Goal: Check status: Check status

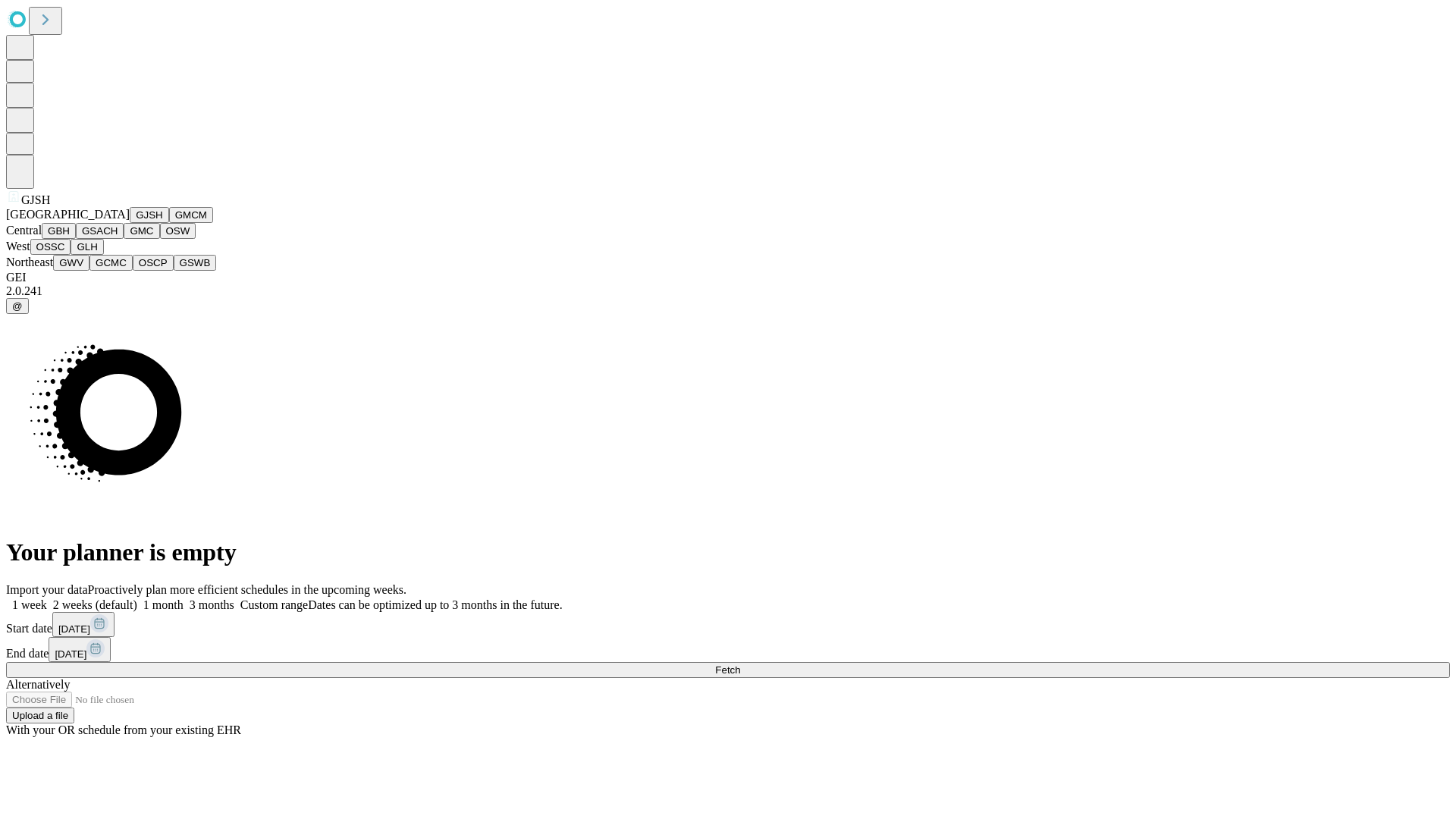
click at [130, 223] on button "GJSH" at bounding box center [150, 215] width 39 height 16
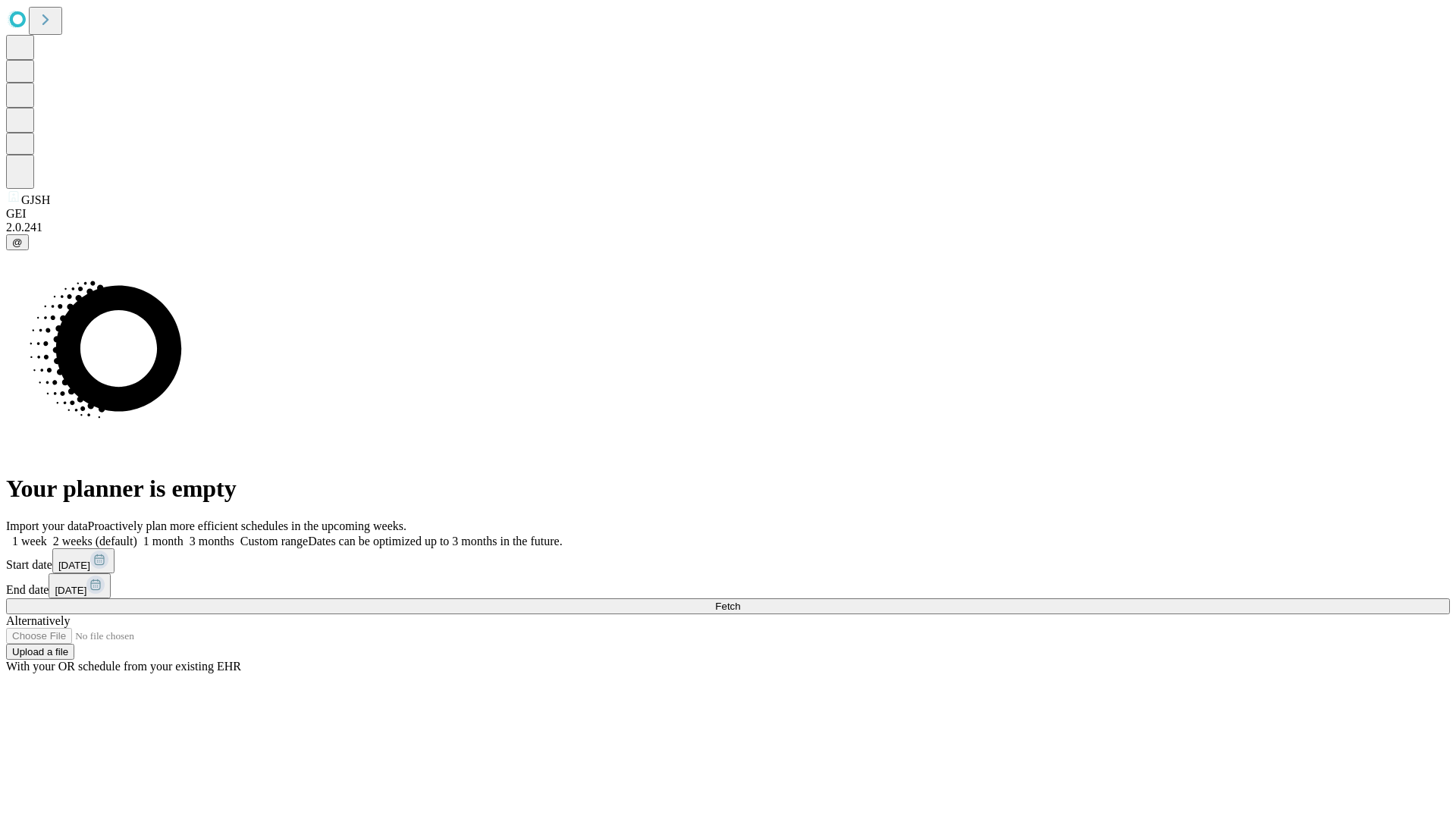
click at [47, 535] on label "1 week" at bounding box center [26, 540] width 41 height 13
click at [741, 601] on span "Fetch" at bounding box center [728, 607] width 25 height 12
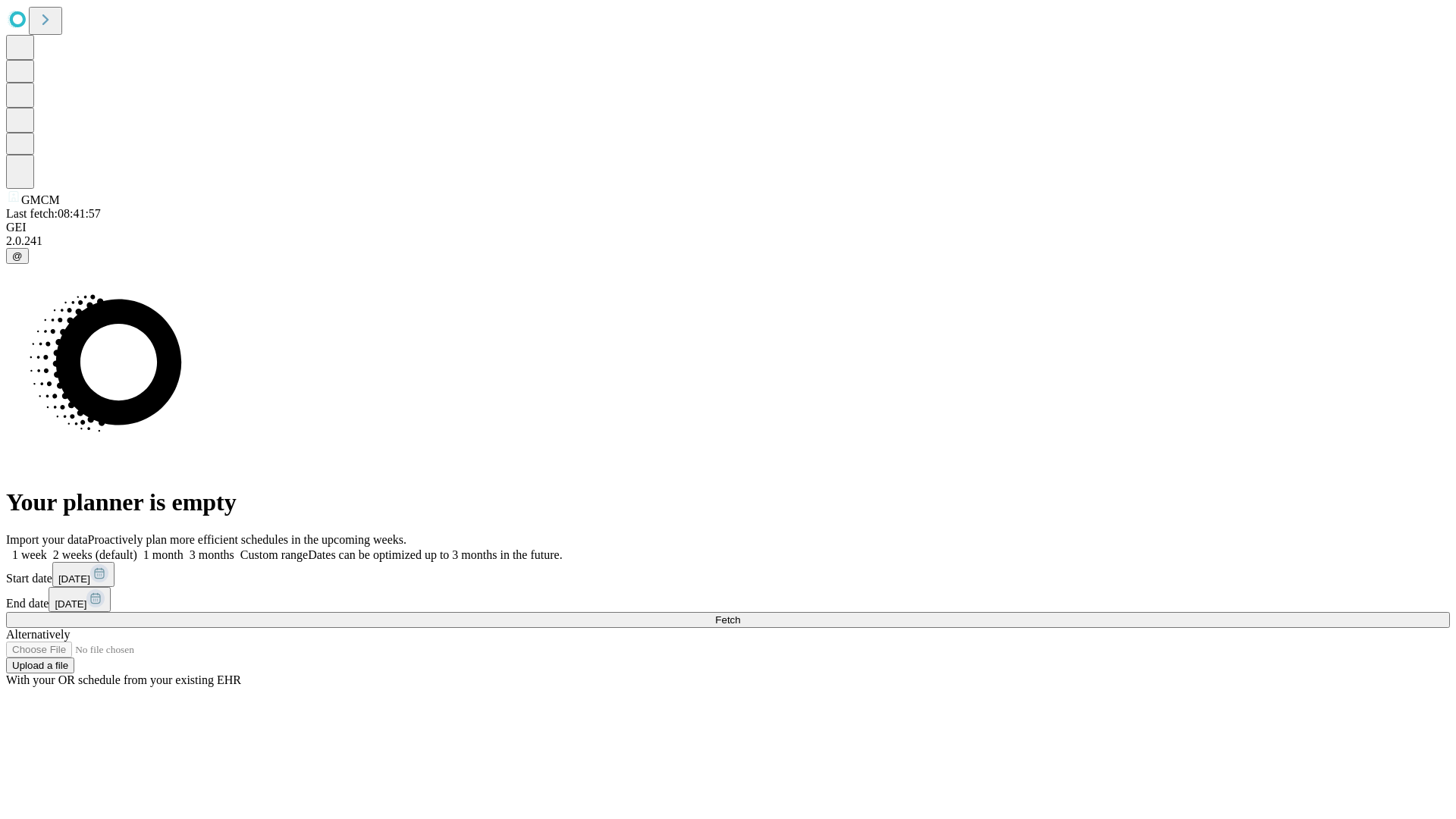
click at [47, 548] on label "1 week" at bounding box center [26, 554] width 41 height 13
click at [741, 615] on span "Fetch" at bounding box center [728, 621] width 25 height 12
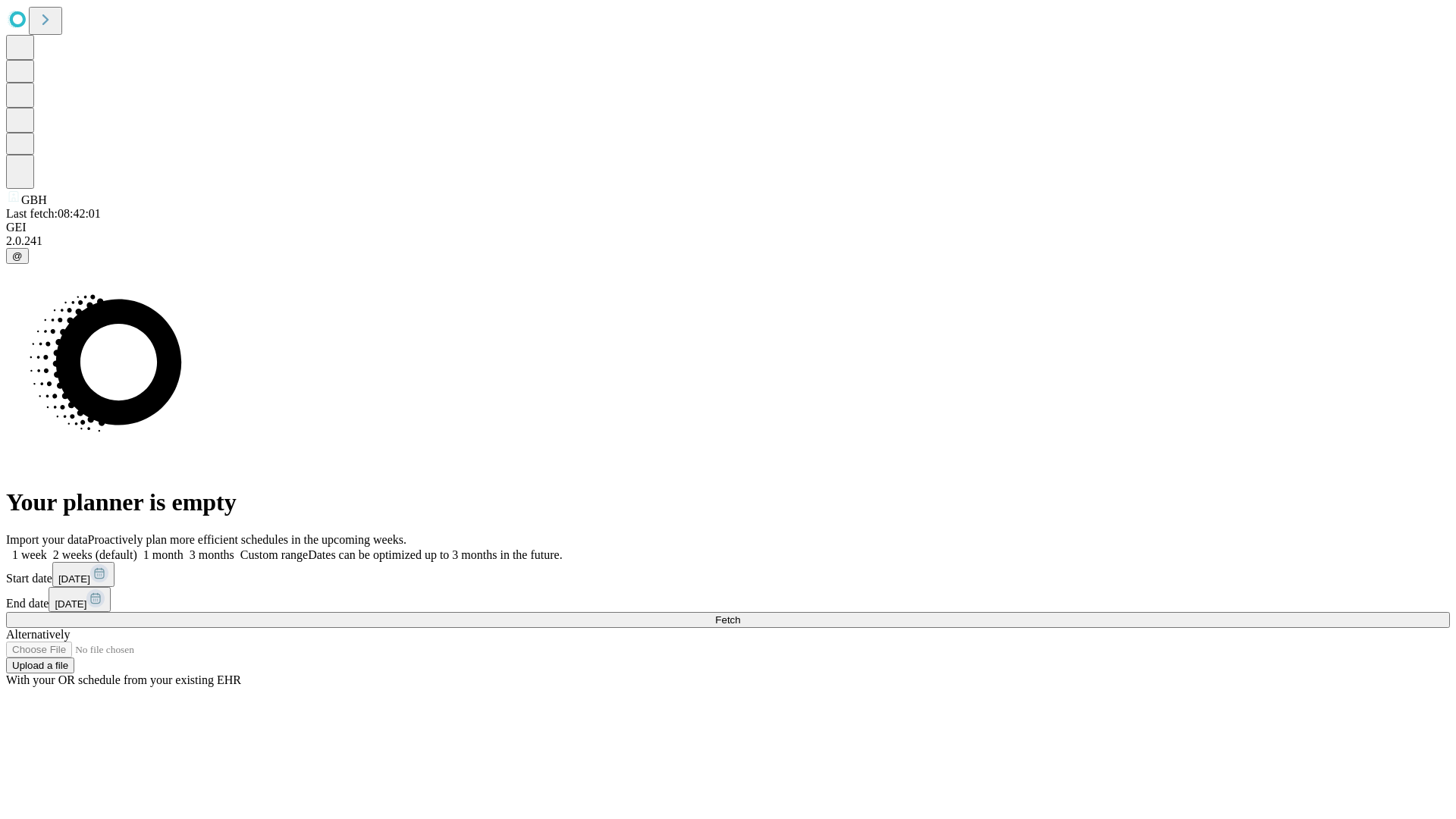
click at [47, 548] on label "1 week" at bounding box center [26, 554] width 41 height 13
click at [741, 615] on span "Fetch" at bounding box center [728, 621] width 25 height 12
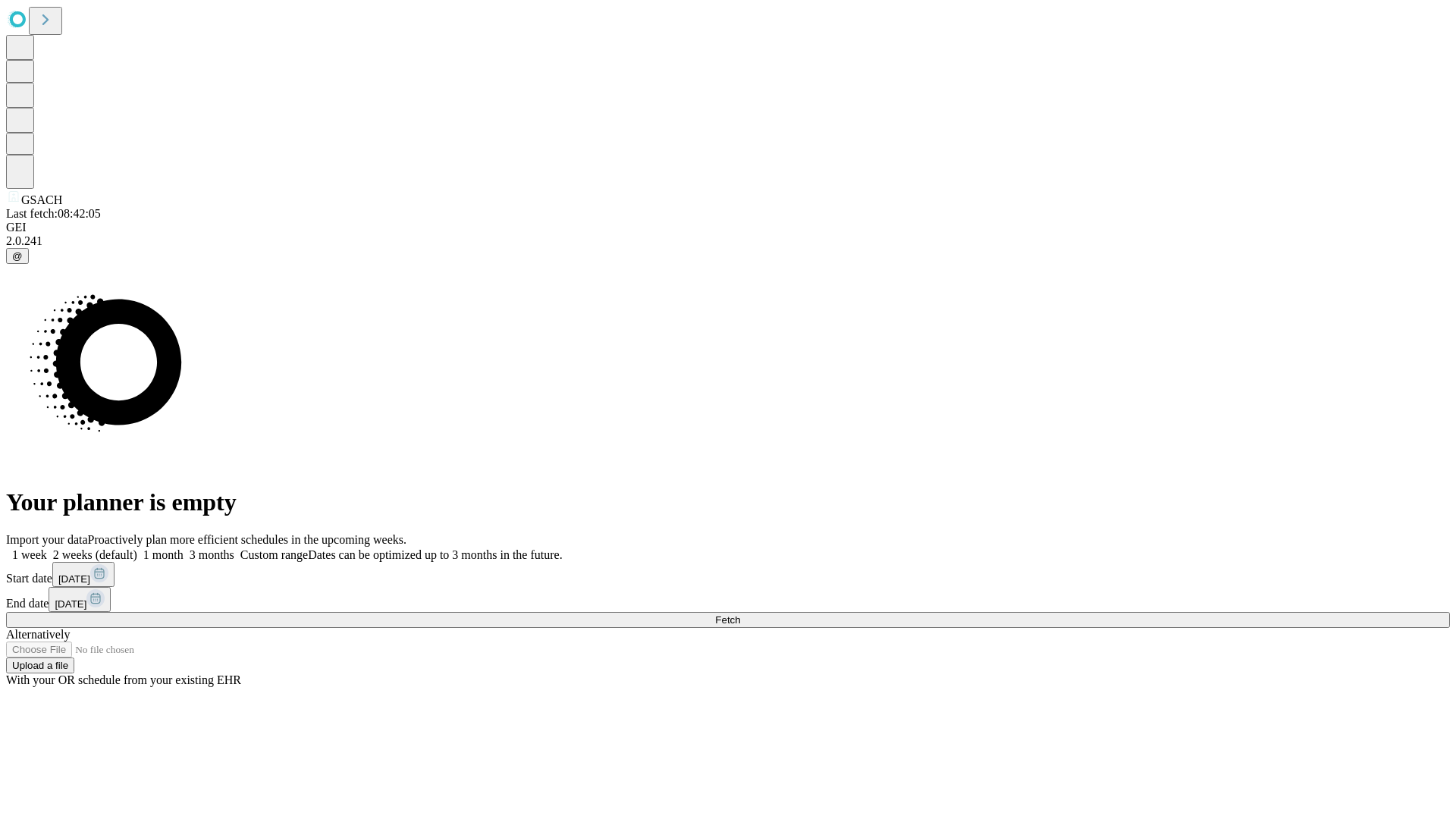
click at [47, 548] on label "1 week" at bounding box center [26, 554] width 41 height 13
click at [741, 615] on span "Fetch" at bounding box center [728, 621] width 25 height 12
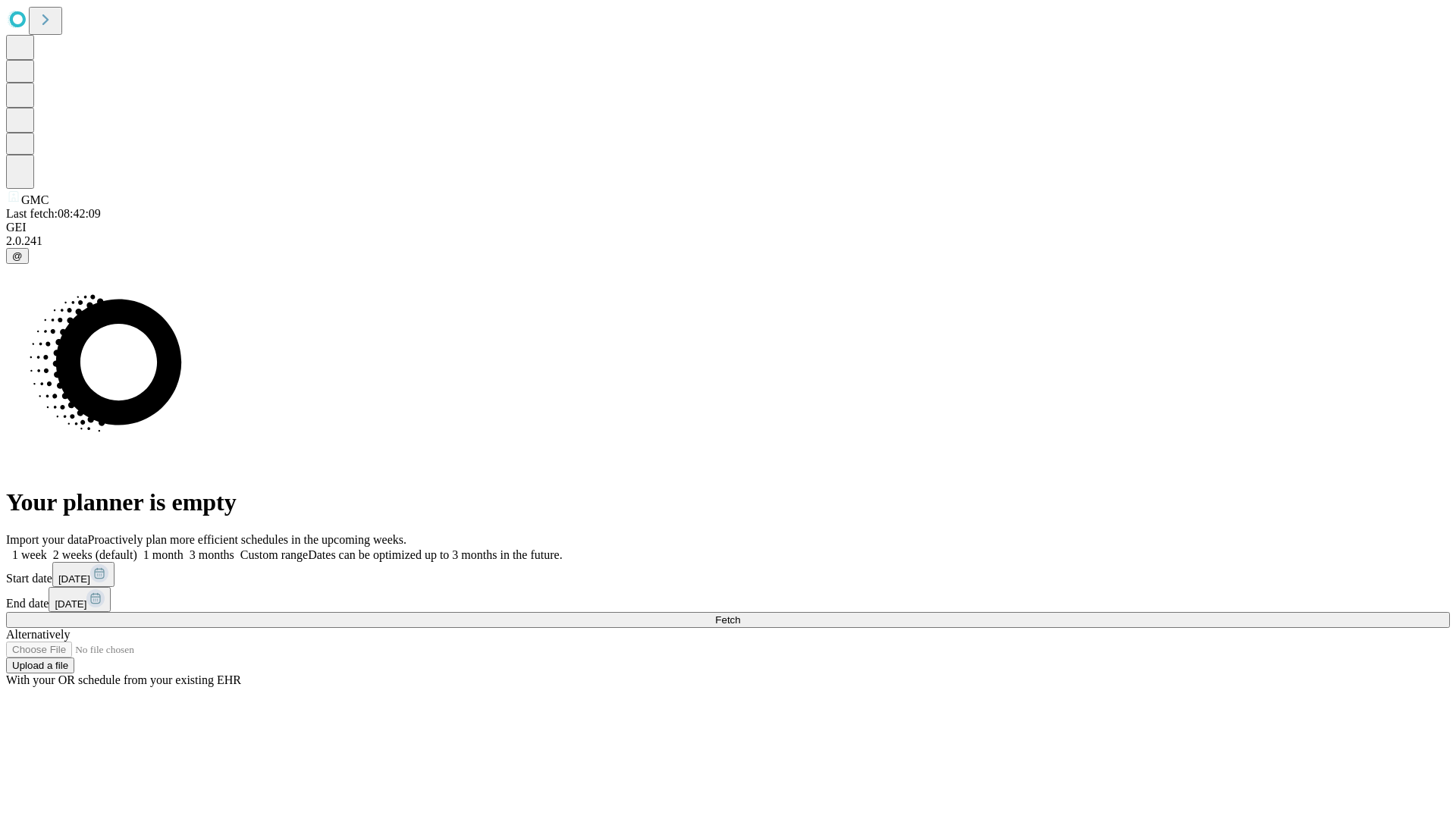
click at [47, 548] on label "1 week" at bounding box center [26, 554] width 41 height 13
click at [741, 615] on span "Fetch" at bounding box center [728, 621] width 25 height 12
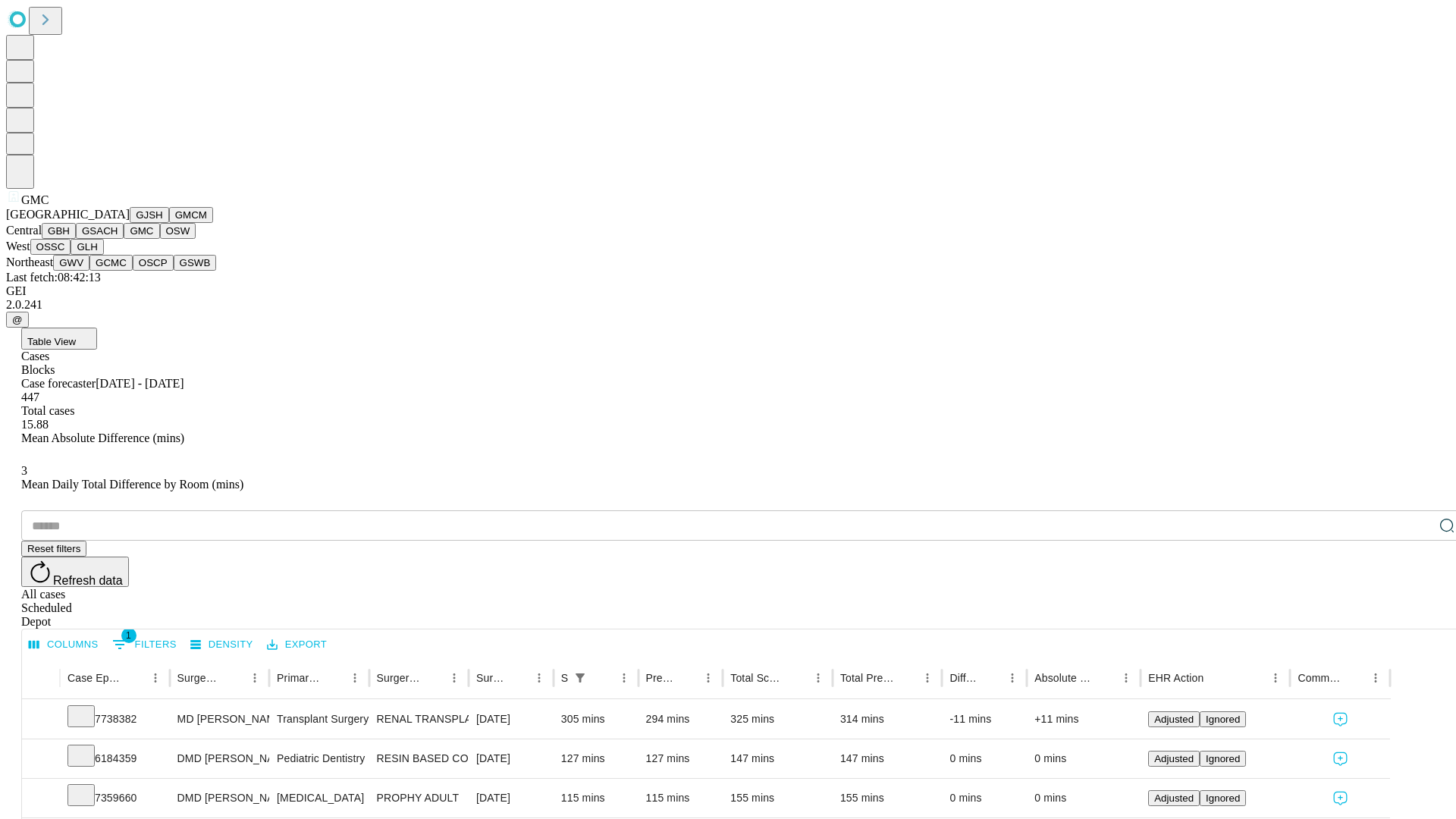
click at [160, 238] on button "OSW" at bounding box center [178, 231] width 36 height 16
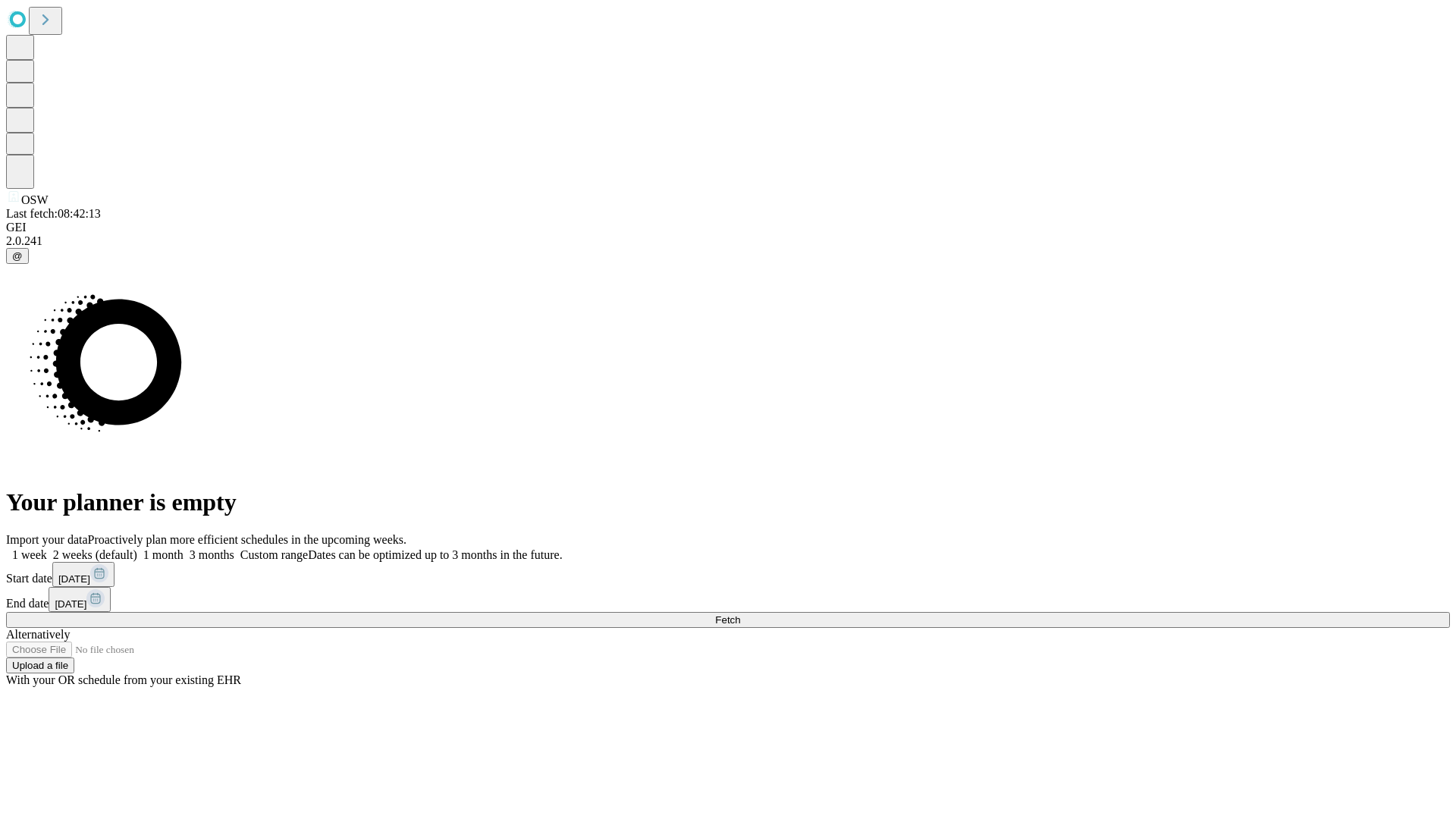
click at [47, 548] on label "1 week" at bounding box center [26, 554] width 41 height 13
click at [741, 615] on span "Fetch" at bounding box center [728, 621] width 25 height 12
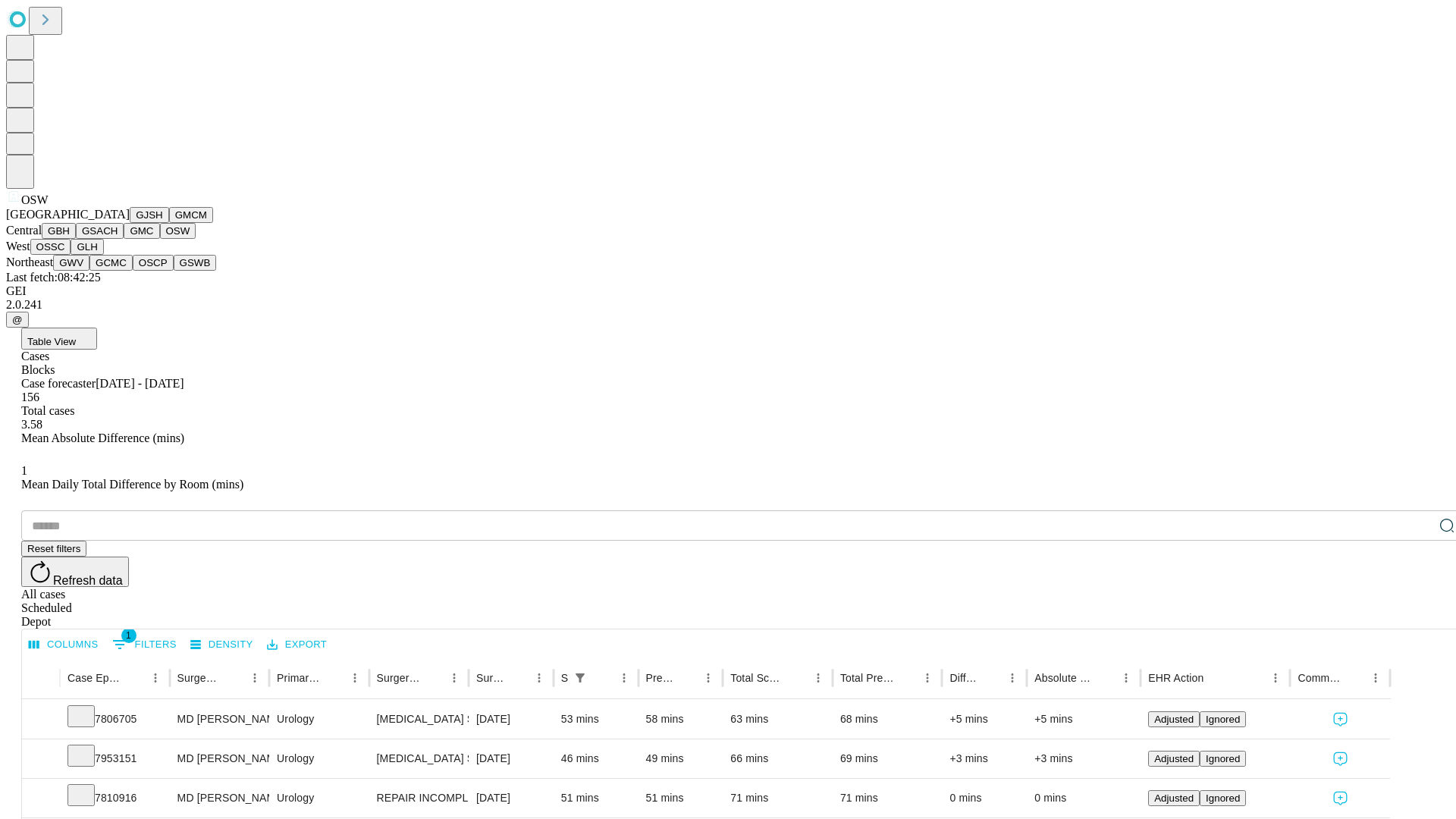
click at [71, 255] on button "OSSC" at bounding box center [51, 246] width 41 height 16
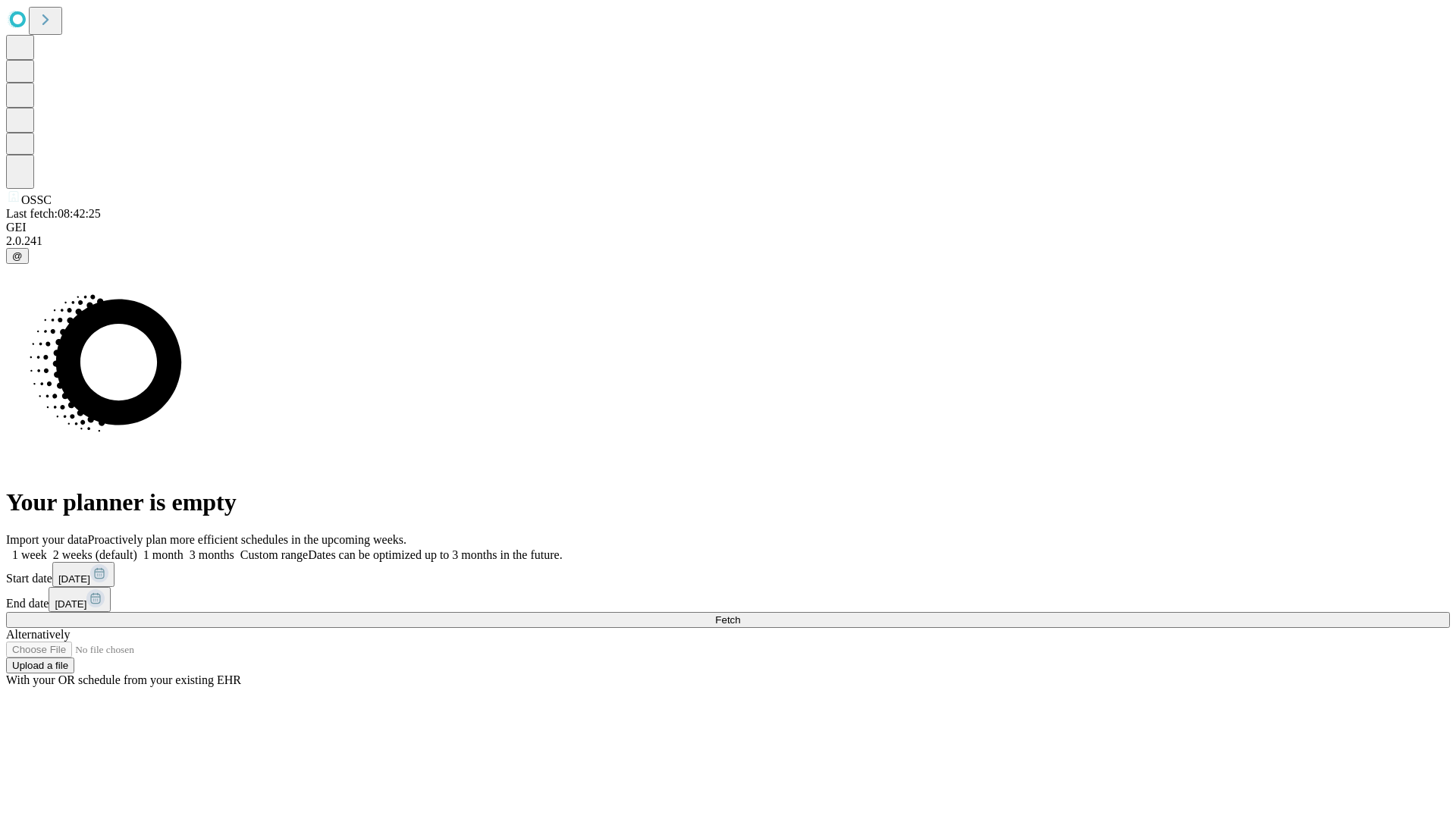
click at [47, 548] on label "1 week" at bounding box center [26, 554] width 41 height 13
click at [741, 615] on span "Fetch" at bounding box center [728, 621] width 25 height 12
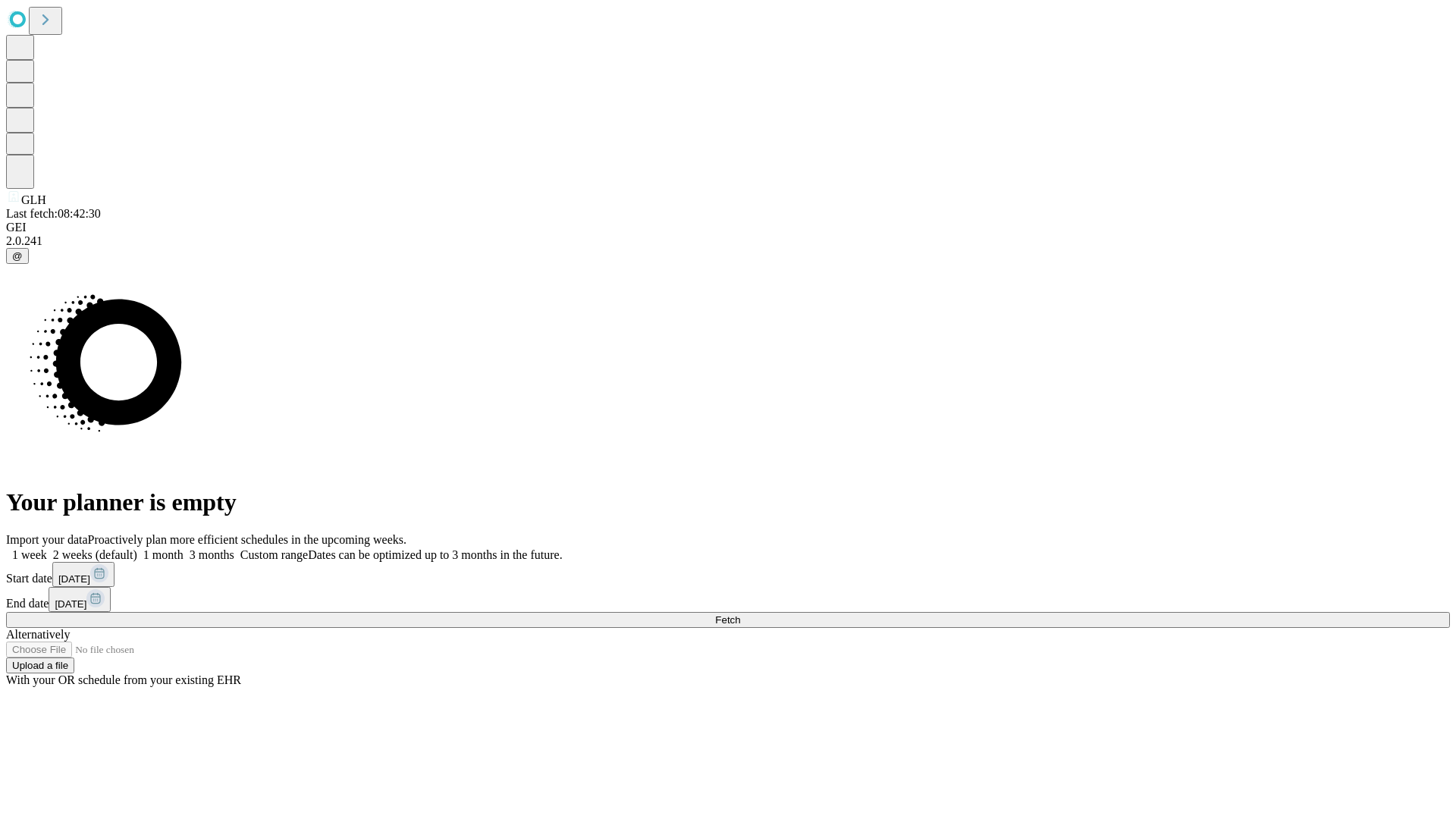
click at [47, 548] on label "1 week" at bounding box center [26, 554] width 41 height 13
click at [741, 615] on span "Fetch" at bounding box center [728, 621] width 25 height 12
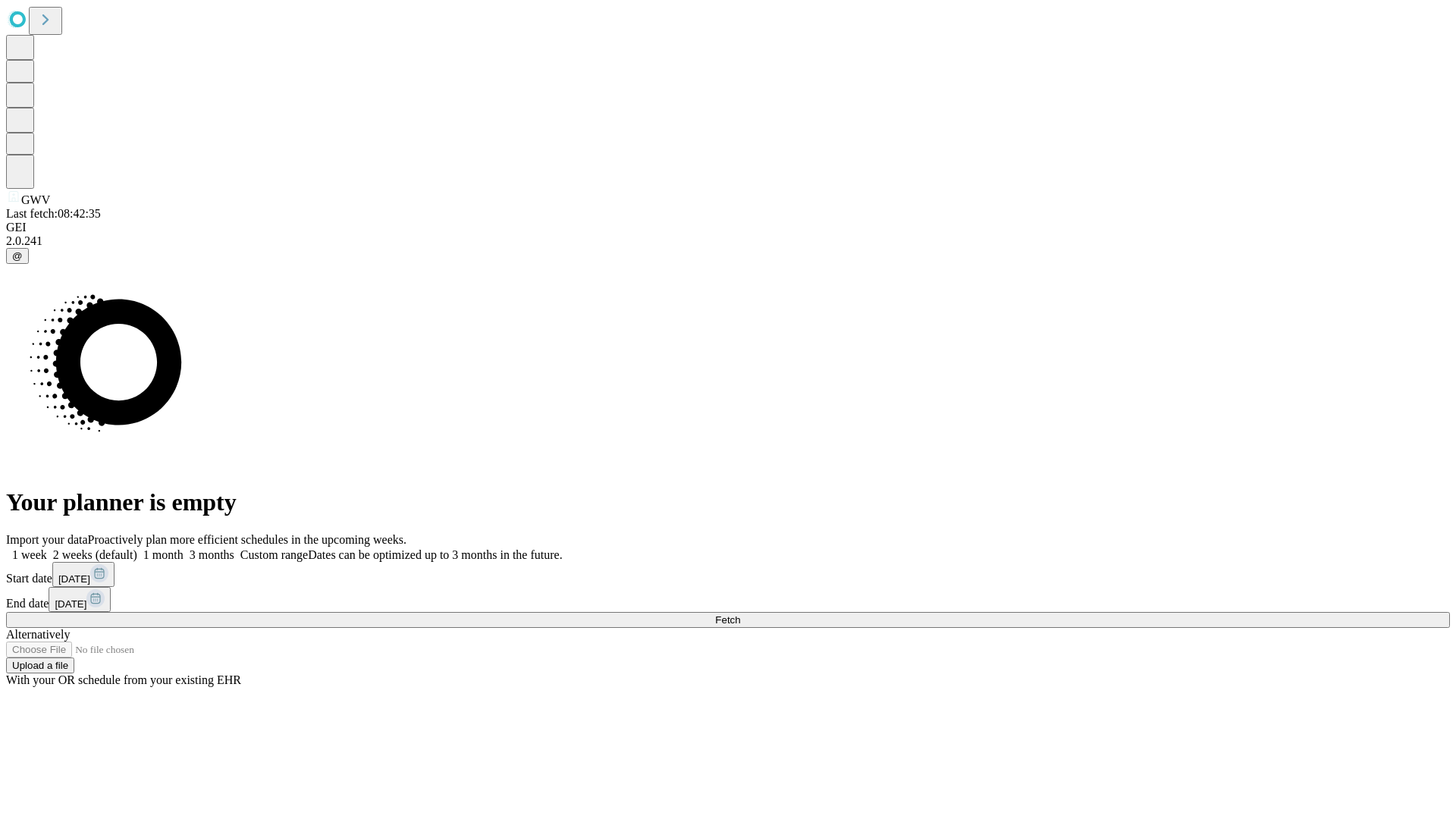
click at [47, 548] on label "1 week" at bounding box center [26, 554] width 41 height 13
click at [741, 615] on span "Fetch" at bounding box center [728, 621] width 25 height 12
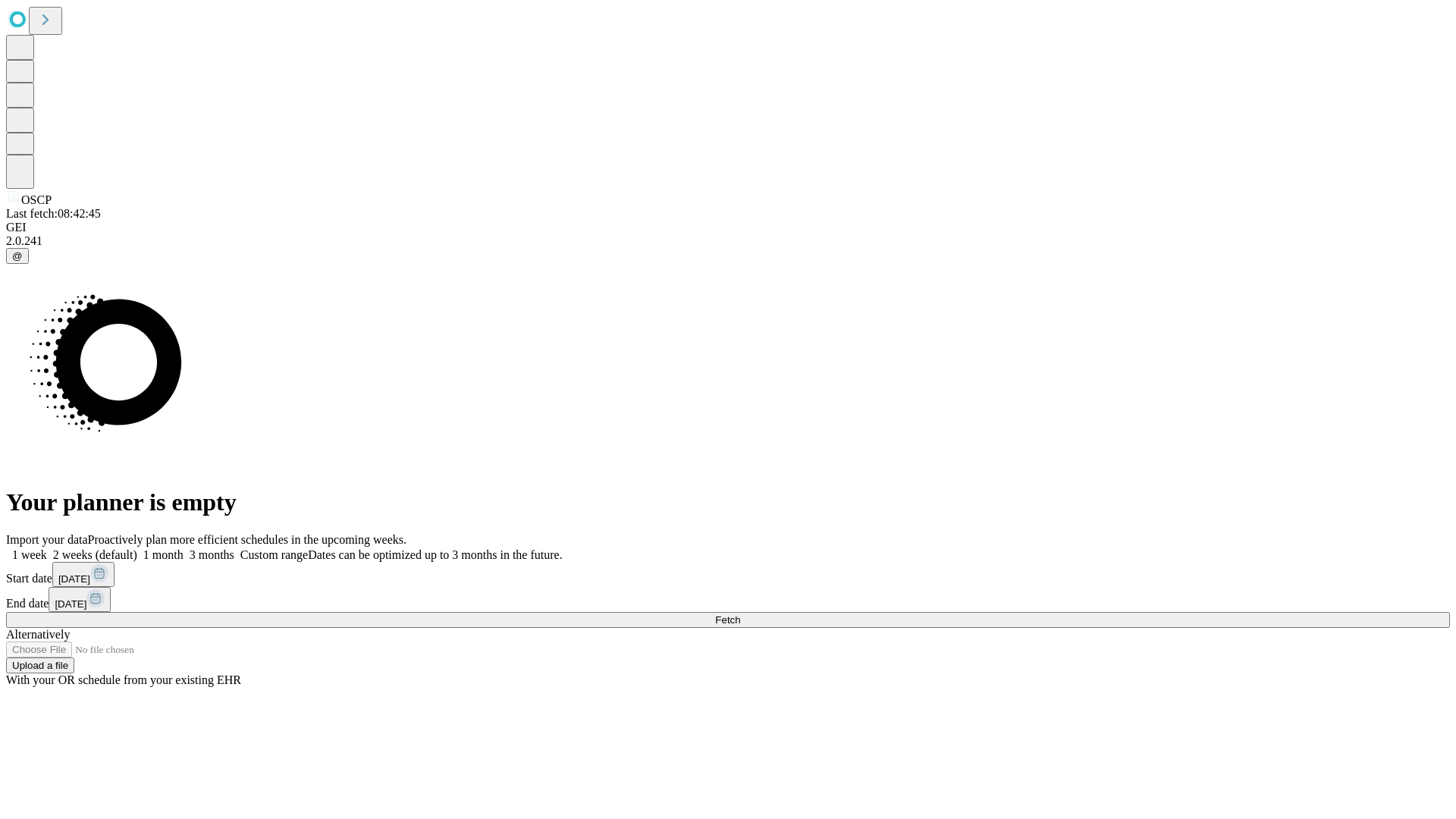
click at [741, 615] on span "Fetch" at bounding box center [728, 621] width 25 height 12
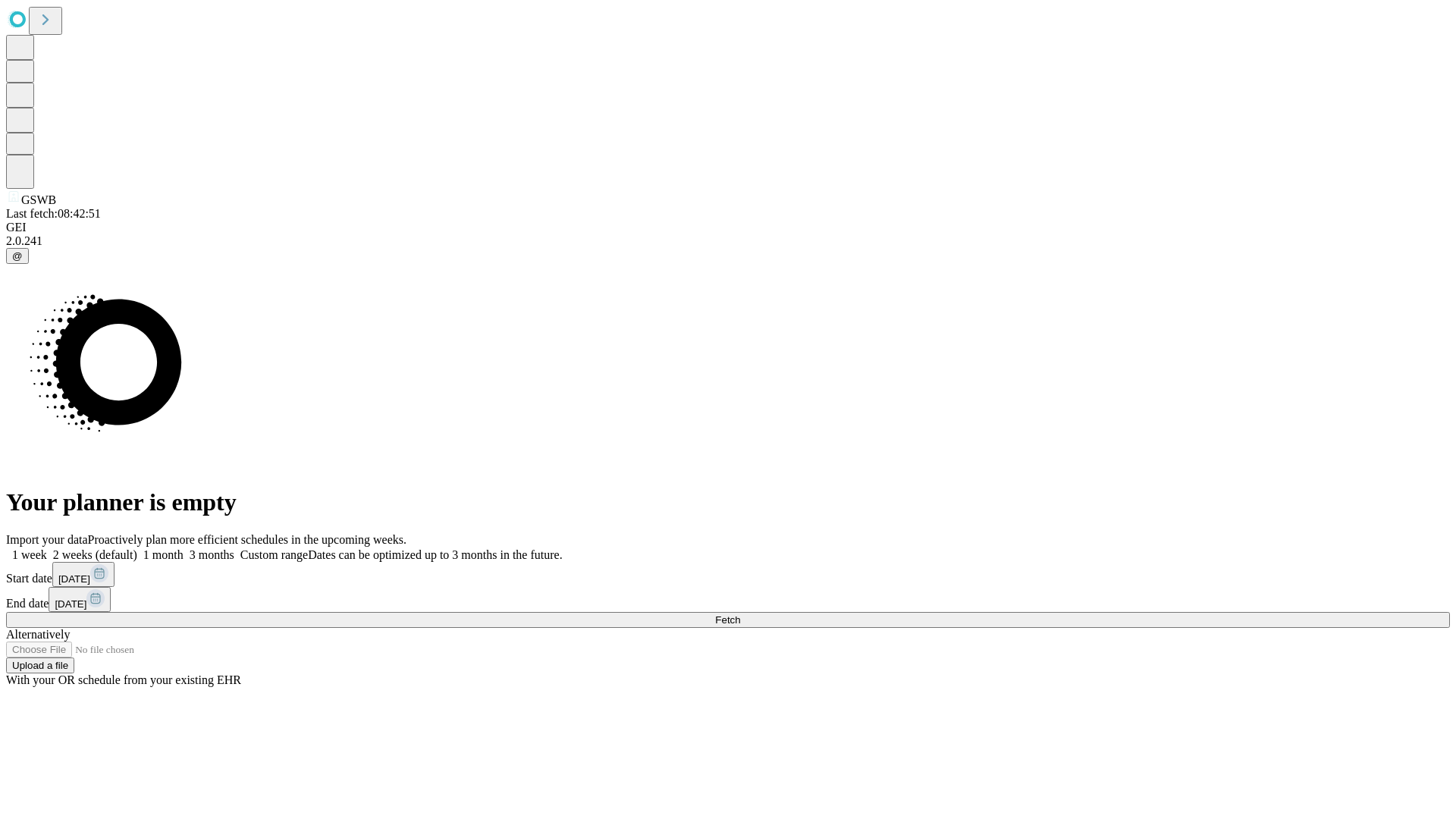
click at [741, 615] on span "Fetch" at bounding box center [728, 621] width 25 height 12
